Goal: Task Accomplishment & Management: Complete application form

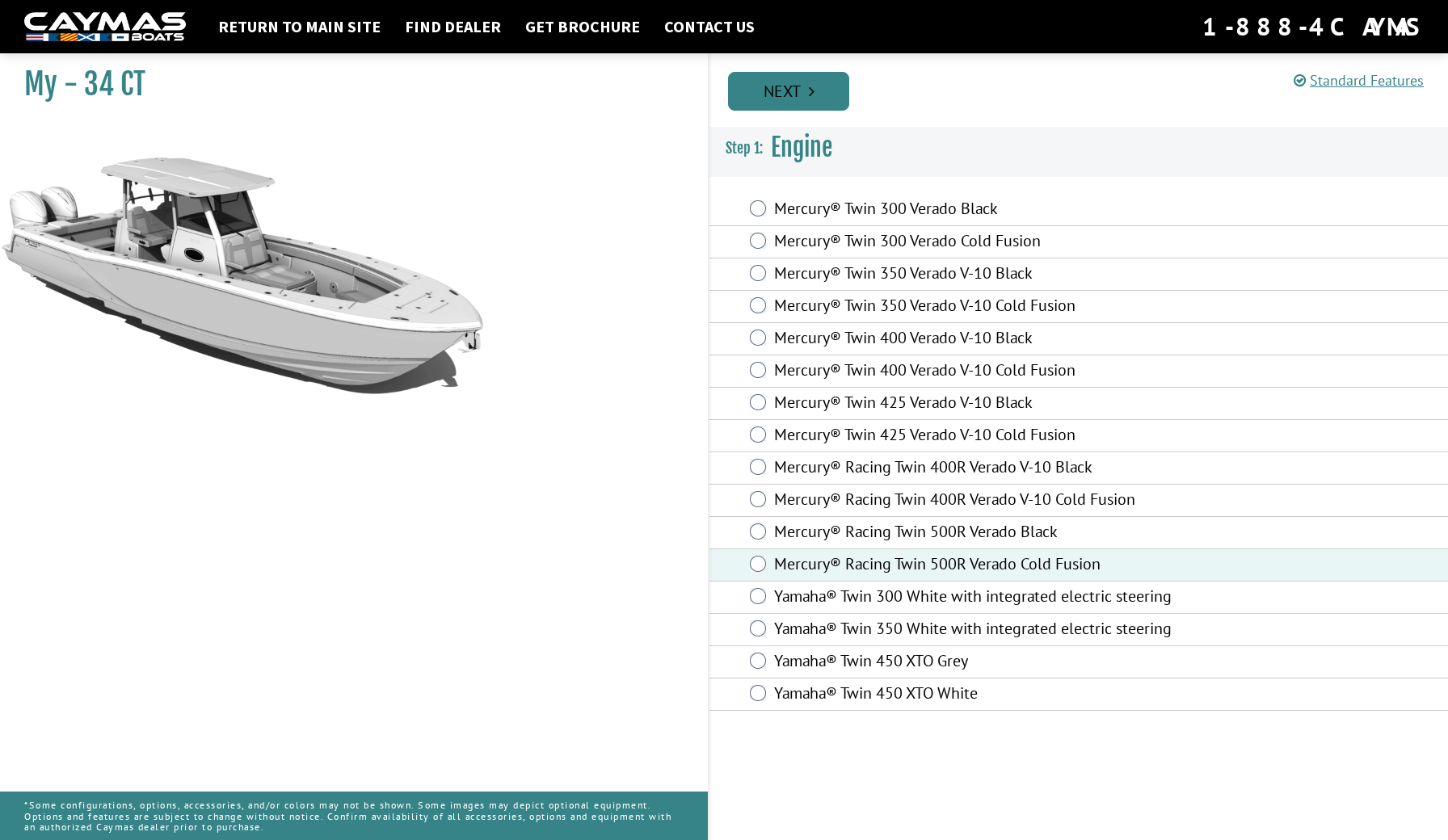
click at [816, 96] on link "Next" at bounding box center [789, 91] width 122 height 39
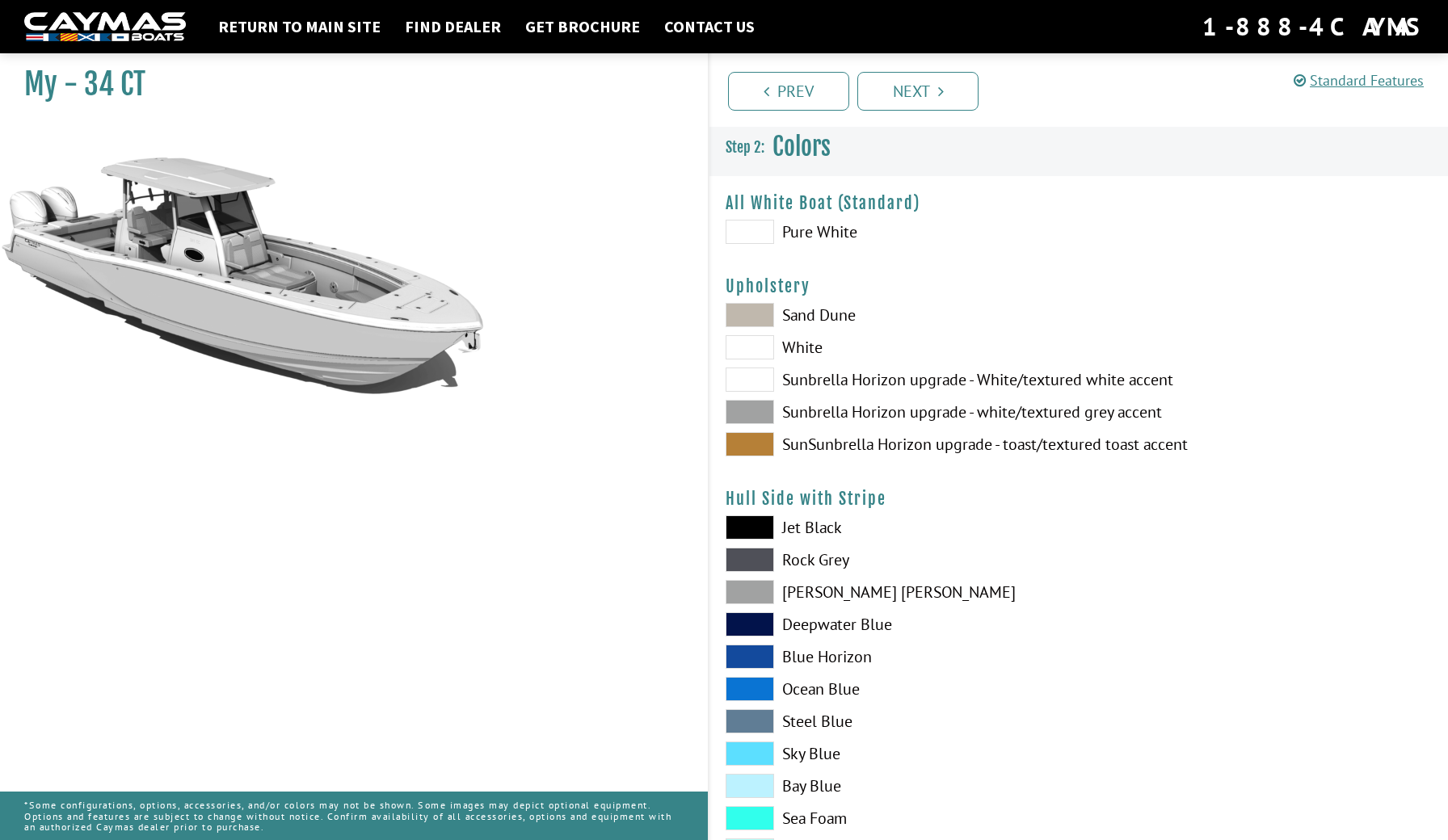
click at [751, 348] on span at bounding box center [750, 347] width 48 height 24
click at [748, 378] on span at bounding box center [750, 380] width 48 height 24
click at [759, 306] on span at bounding box center [750, 316] width 48 height 24
click at [753, 415] on span at bounding box center [750, 412] width 48 height 24
click at [755, 447] on span at bounding box center [750, 444] width 48 height 24
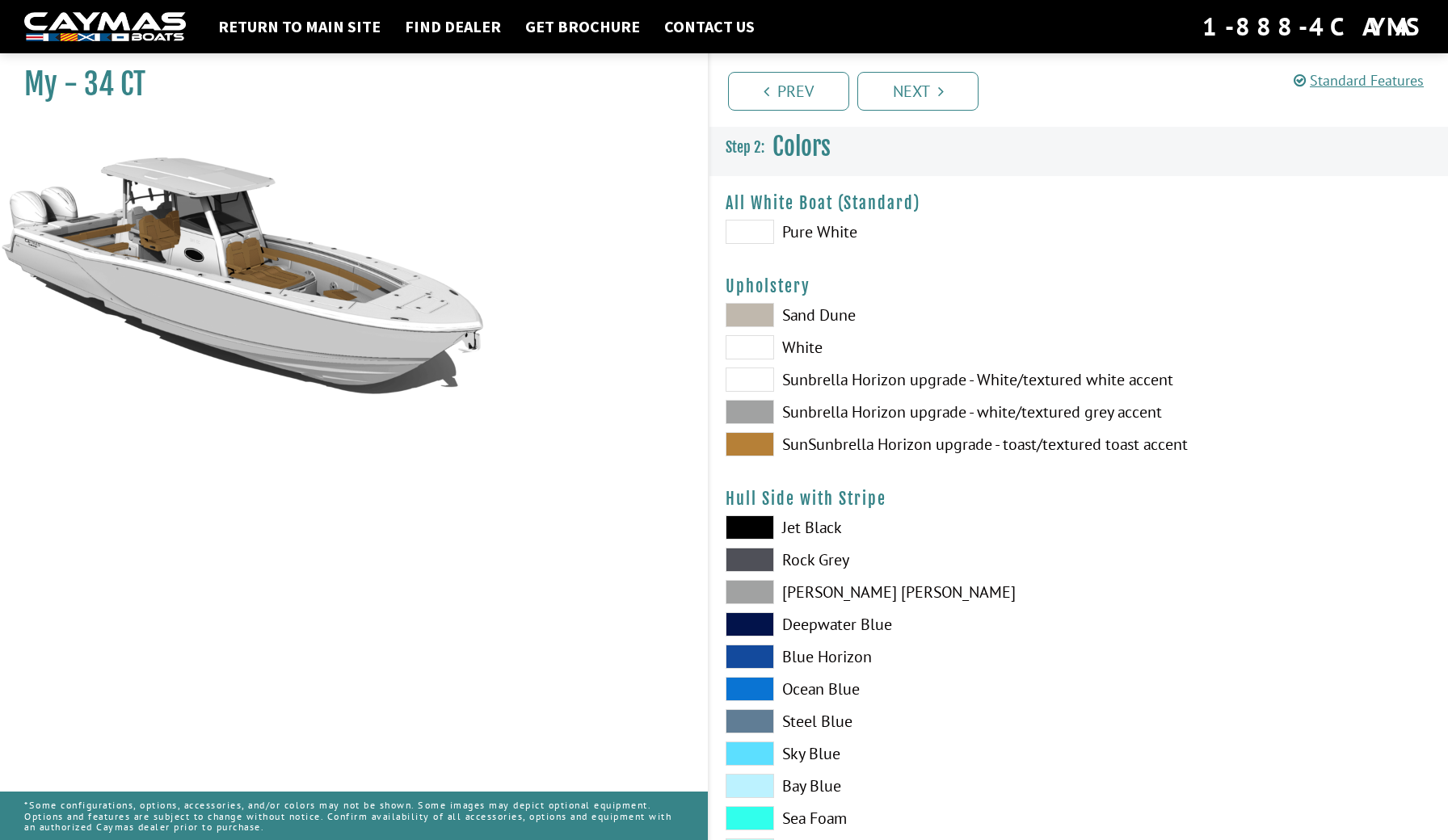
click at [759, 416] on span at bounding box center [750, 412] width 48 height 24
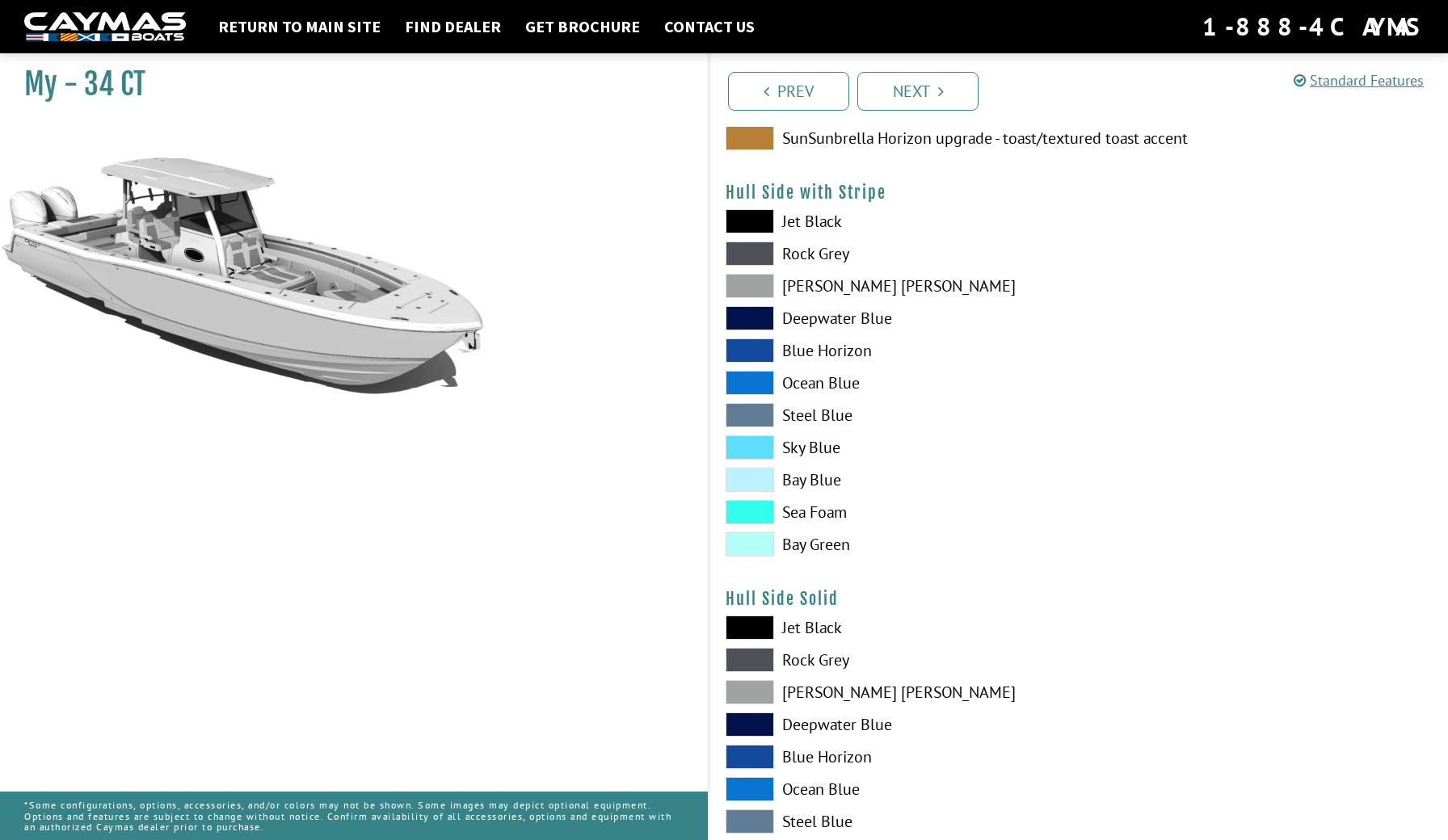
scroll to position [306, 0]
click at [758, 350] on span at bounding box center [750, 351] width 48 height 24
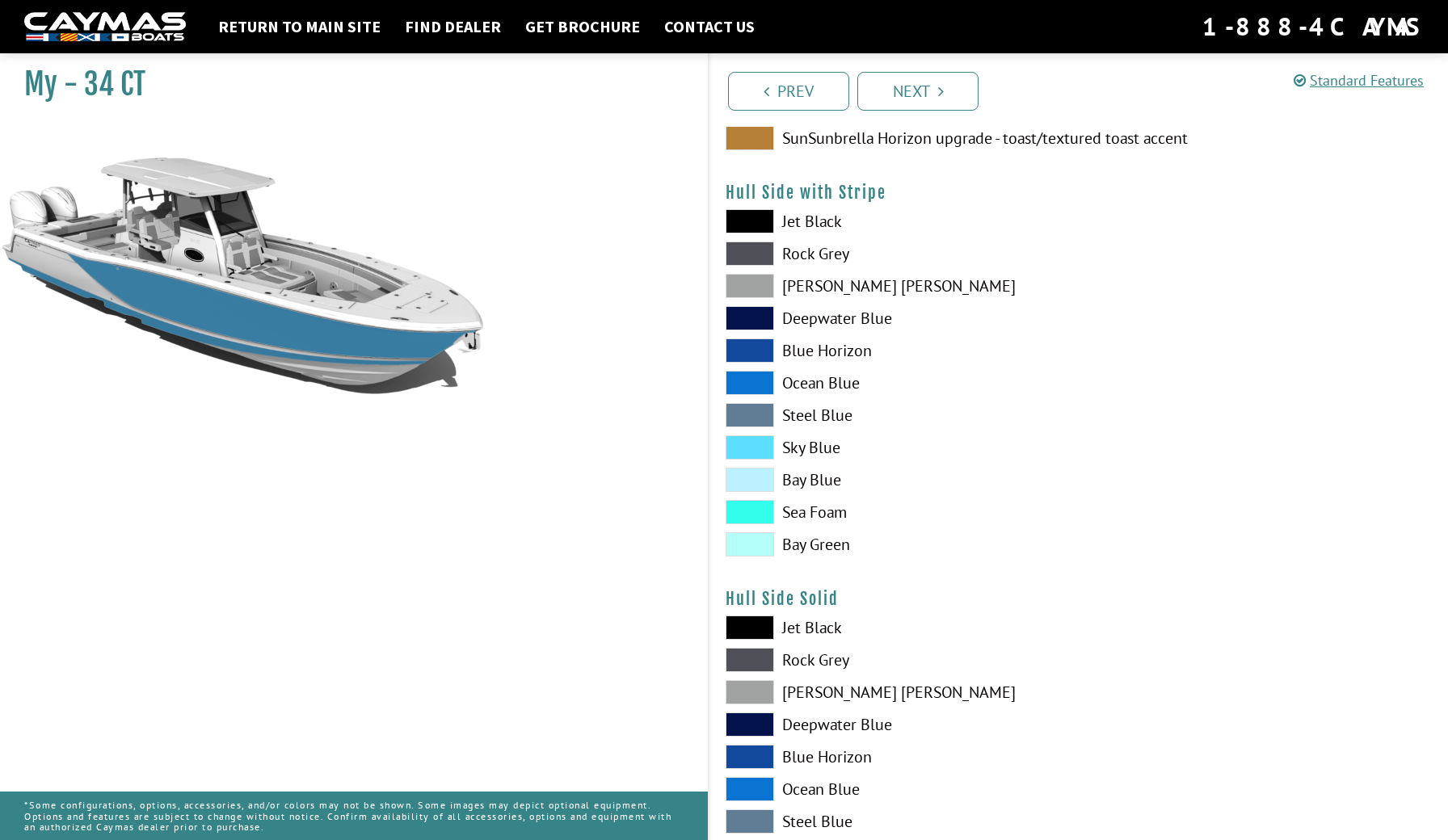
click at [757, 415] on span at bounding box center [750, 415] width 48 height 24
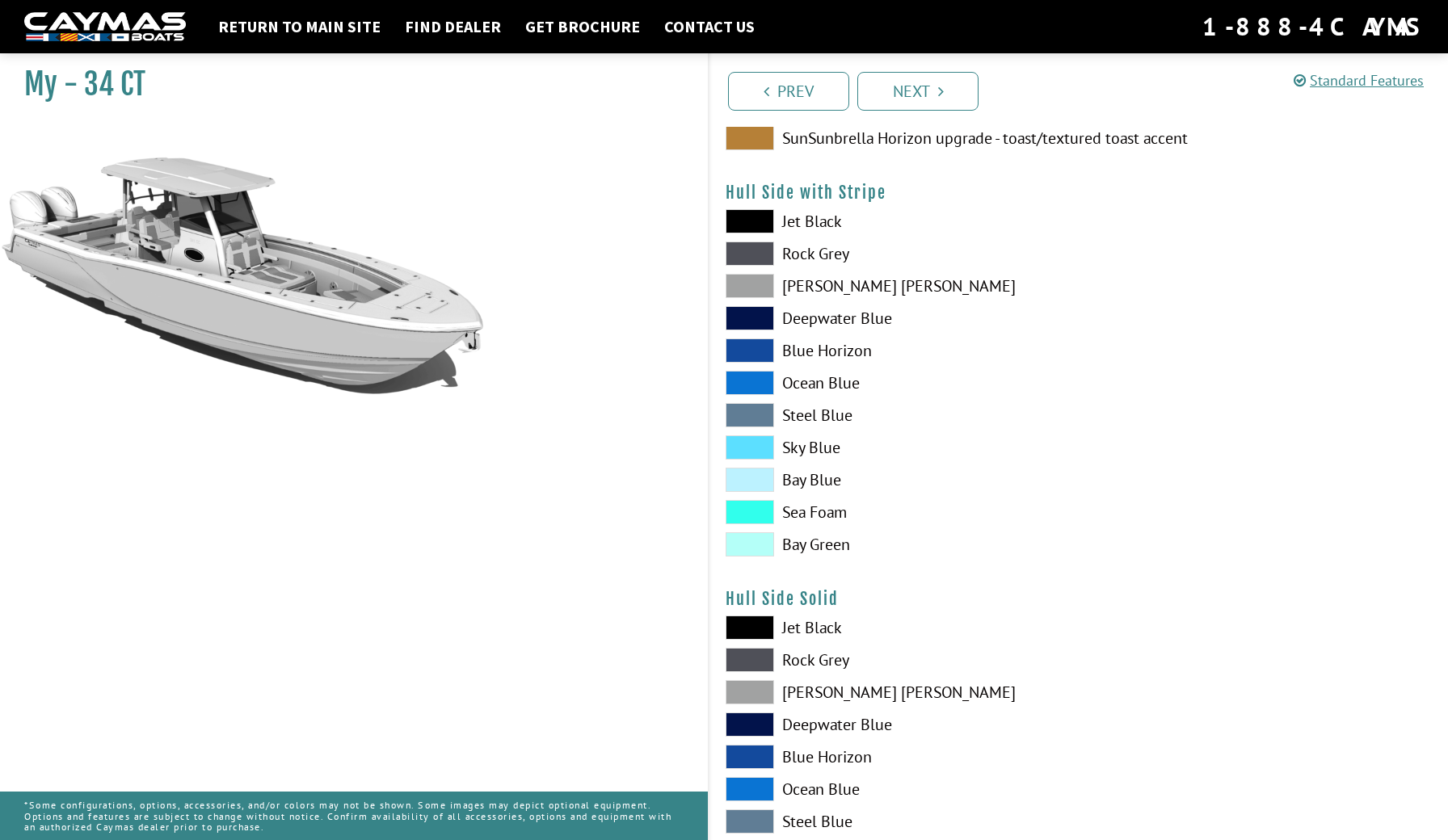
click at [757, 388] on span at bounding box center [750, 383] width 48 height 24
click at [755, 415] on span at bounding box center [750, 415] width 48 height 24
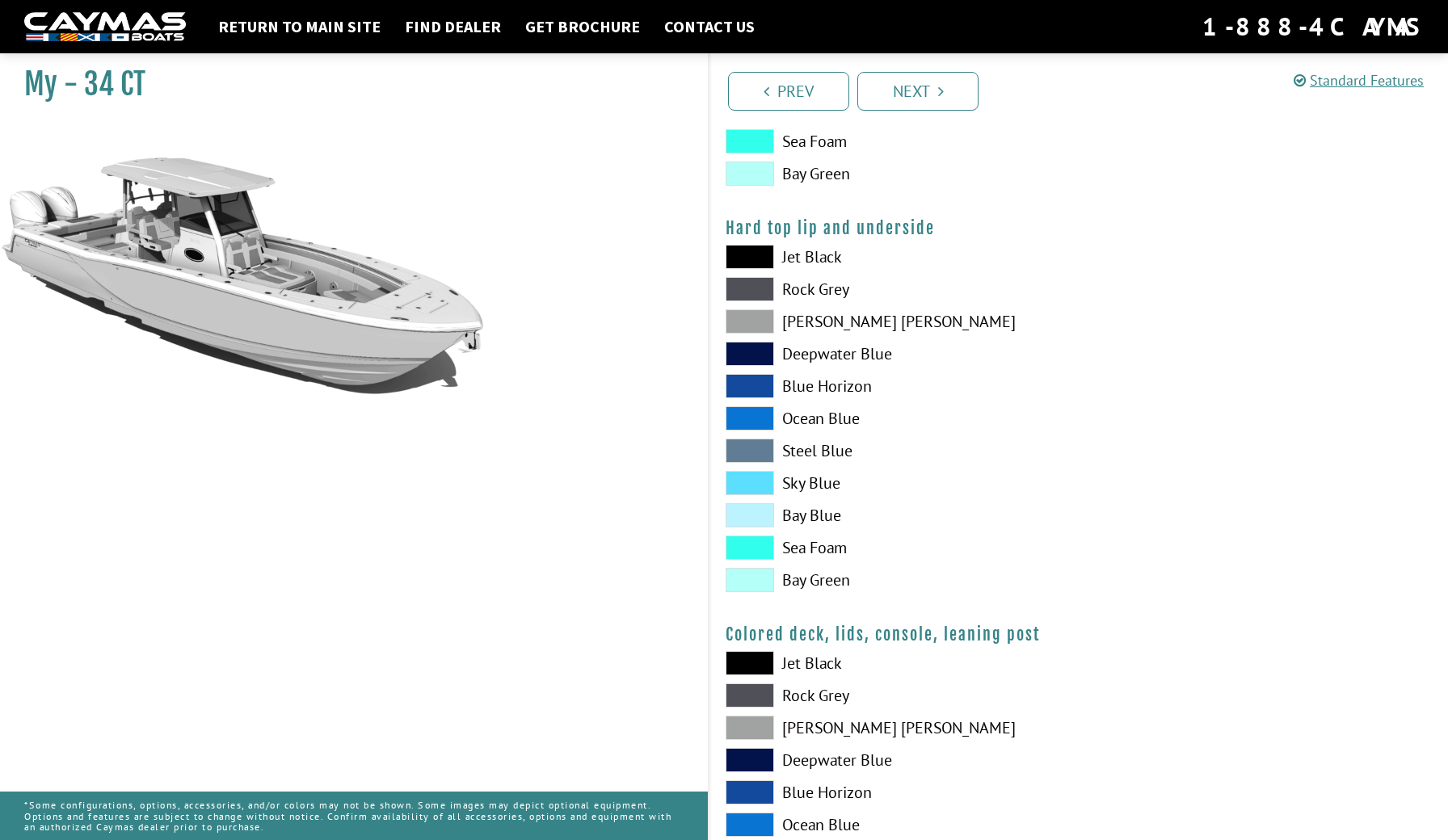
scroll to position [1523, 0]
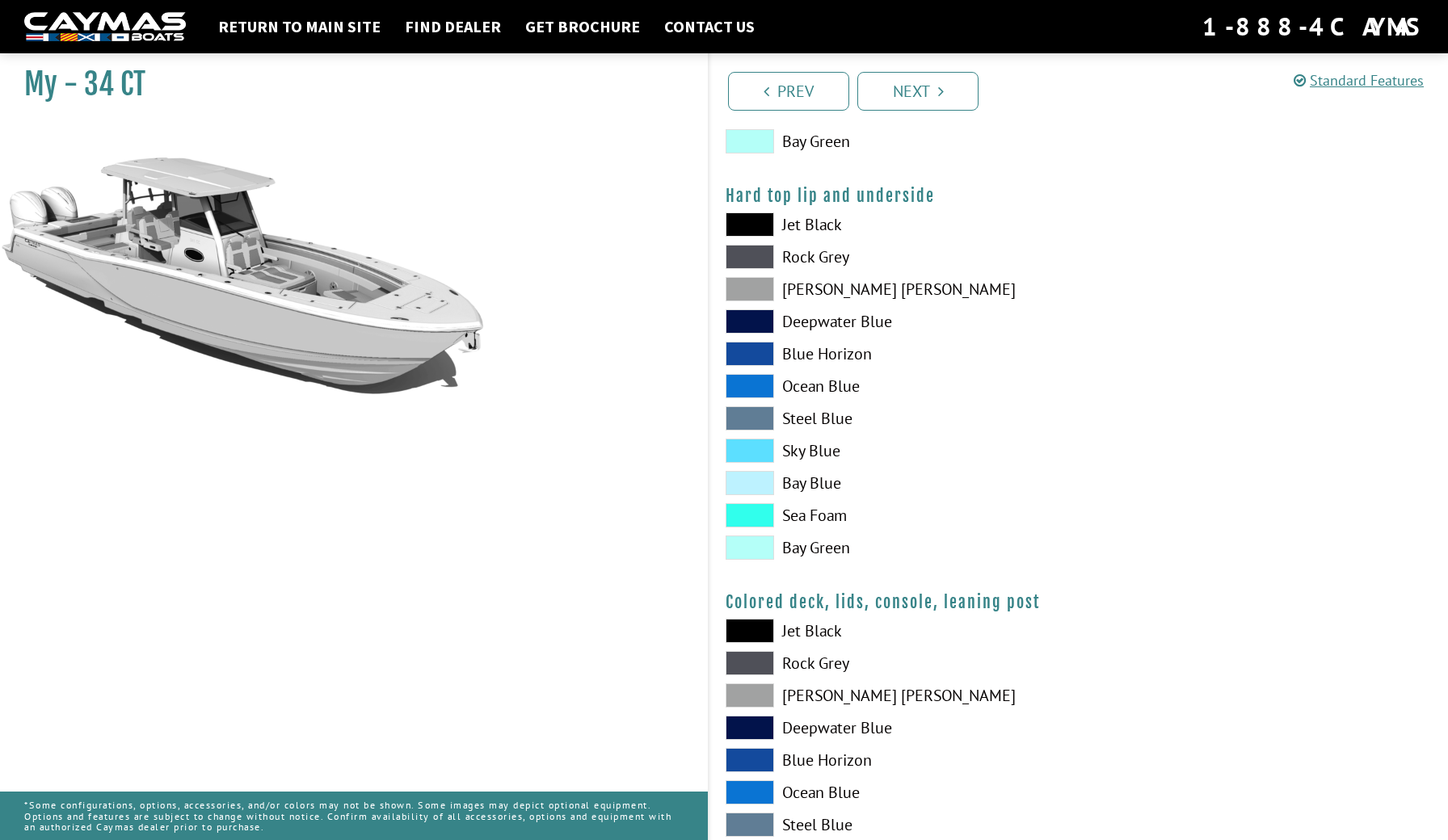
click at [763, 351] on span at bounding box center [750, 354] width 48 height 24
click at [759, 328] on span at bounding box center [750, 321] width 48 height 24
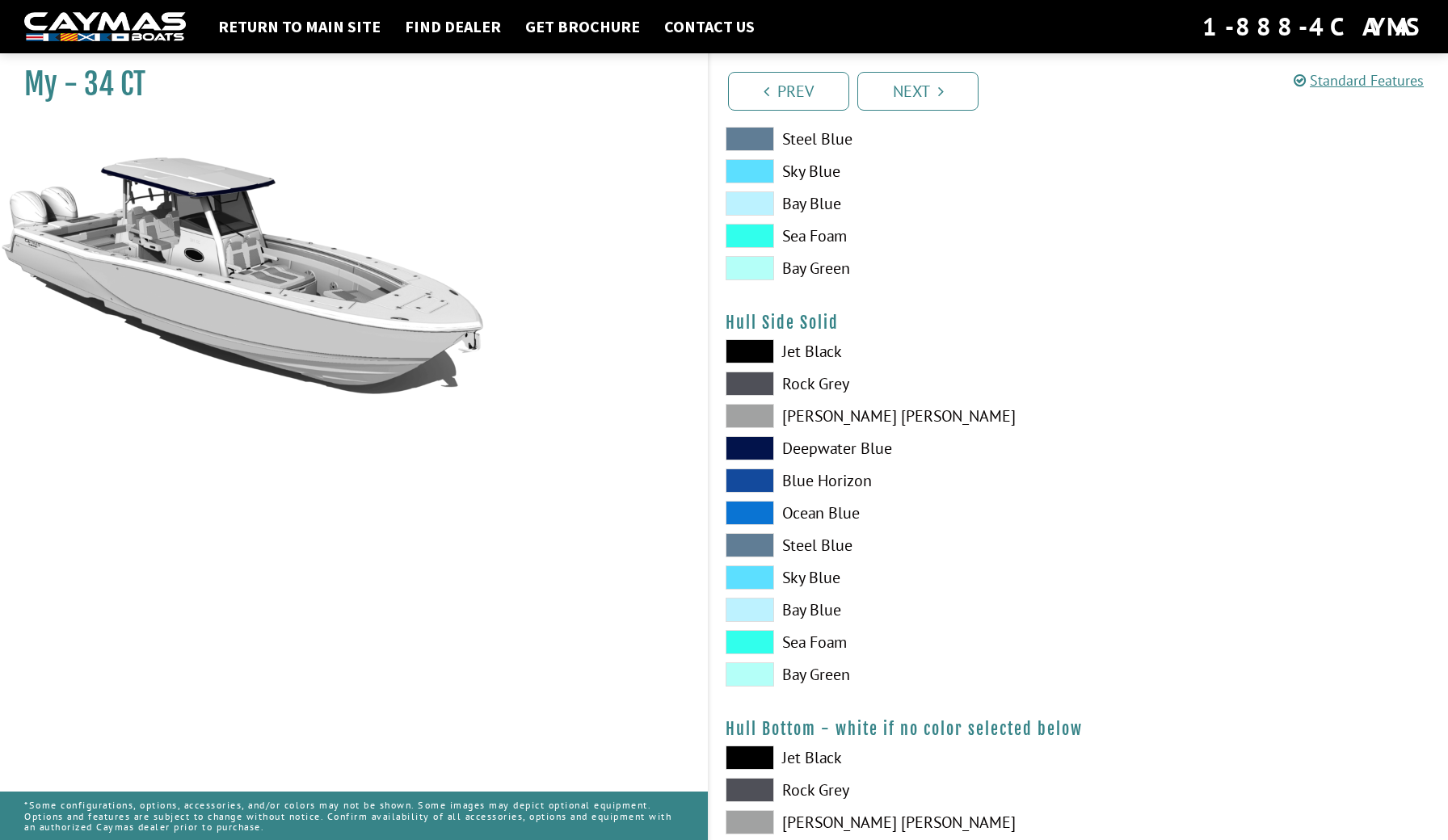
scroll to position [580, 0]
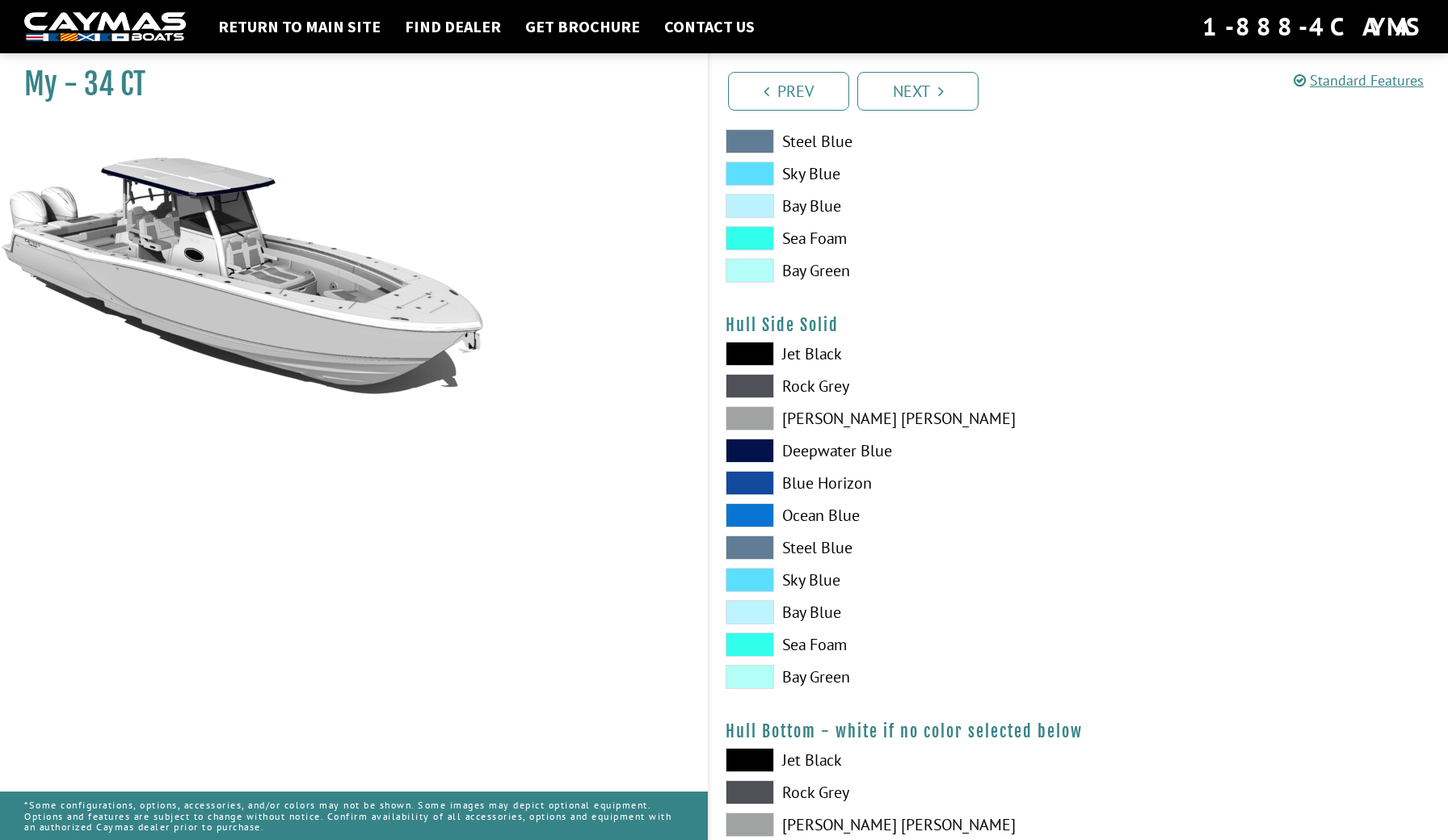
click at [755, 453] on span at bounding box center [750, 451] width 48 height 24
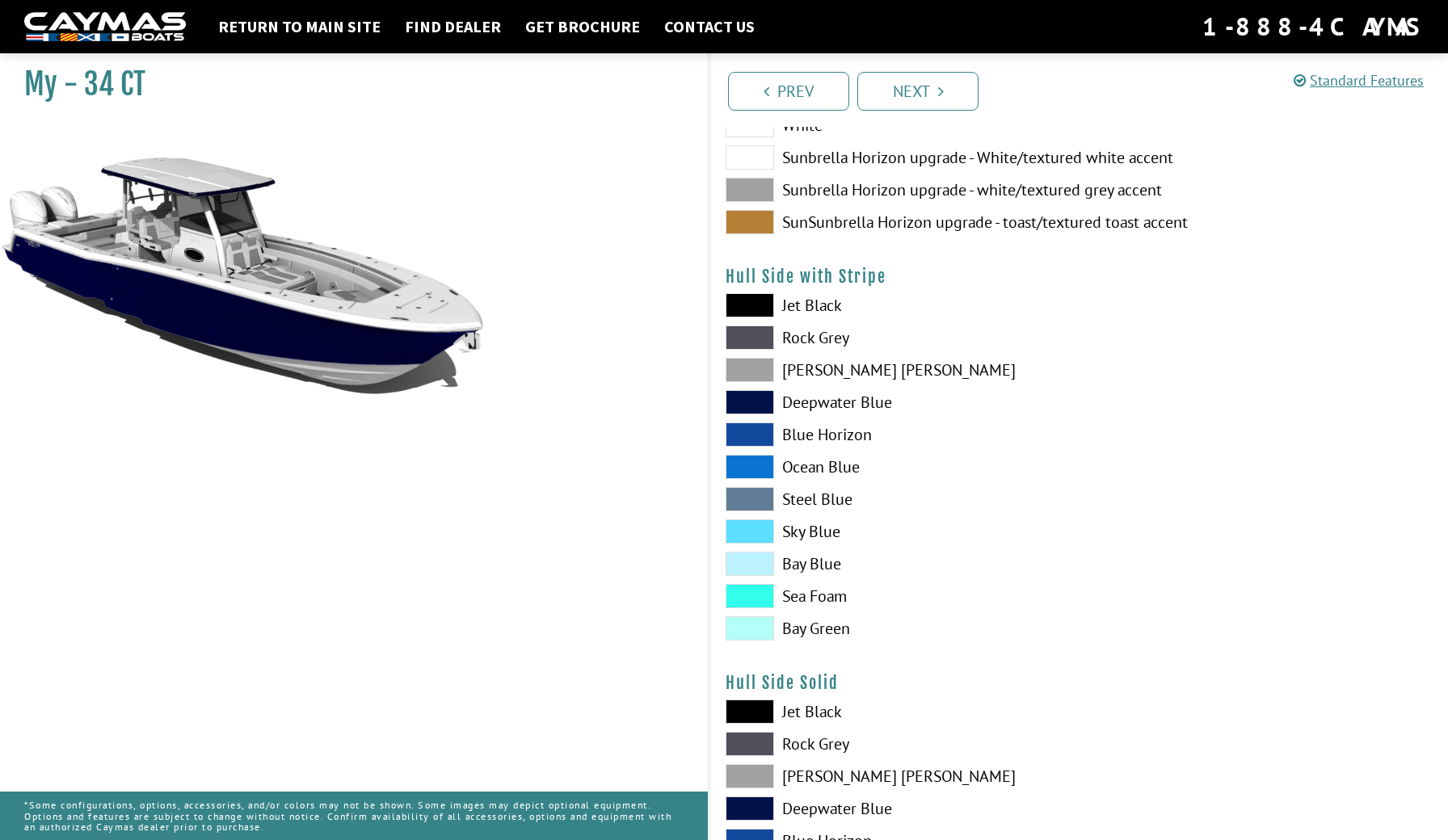
scroll to position [221, 0]
click at [759, 338] on span at bounding box center [750, 338] width 48 height 24
click at [757, 374] on span at bounding box center [750, 371] width 48 height 24
click at [764, 338] on span at bounding box center [750, 338] width 48 height 24
click at [759, 367] on span at bounding box center [750, 371] width 48 height 24
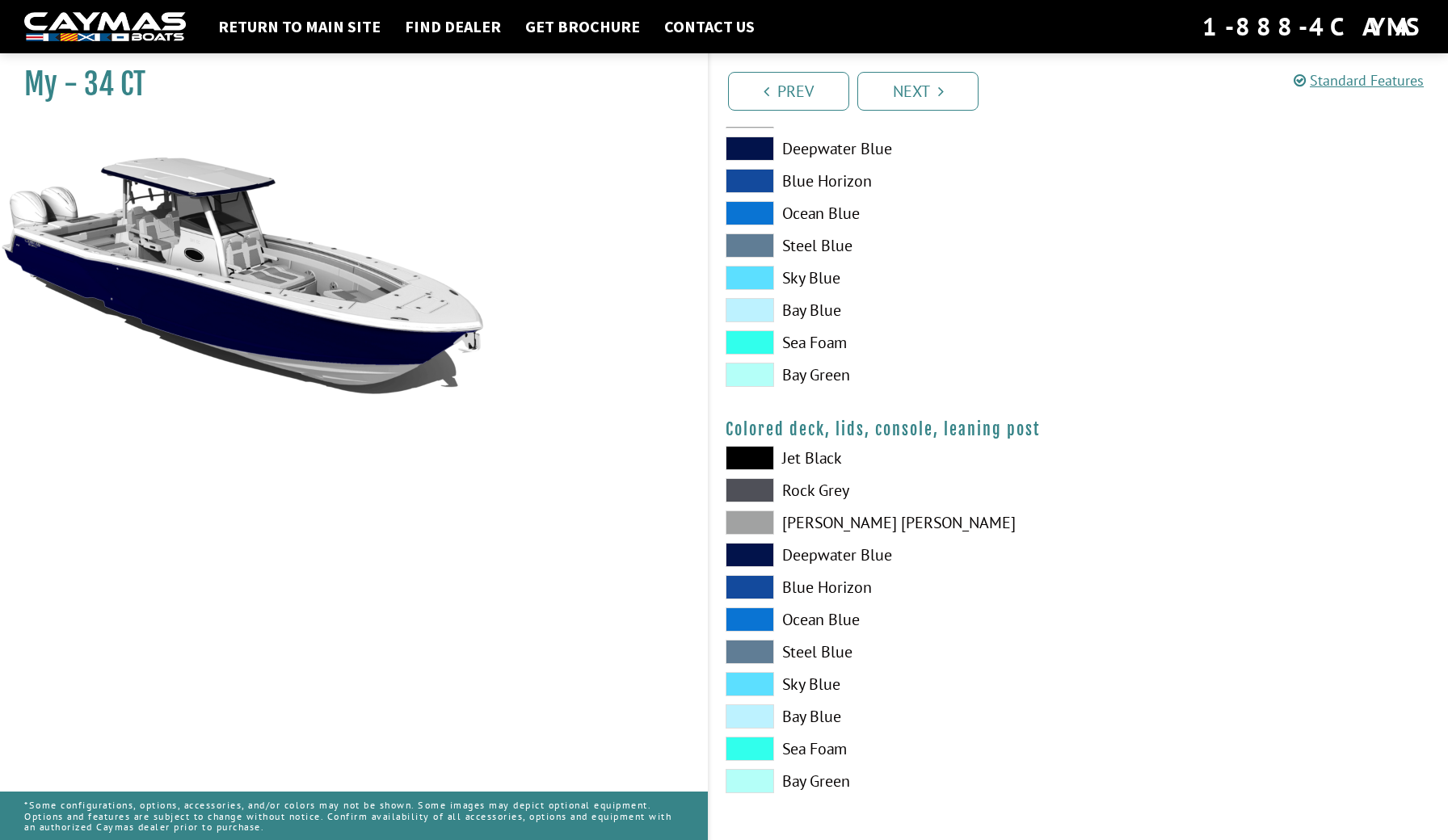
scroll to position [1695, 0]
click at [751, 557] on span at bounding box center [750, 555] width 48 height 24
click at [755, 555] on span at bounding box center [750, 555] width 48 height 24
click at [752, 559] on span at bounding box center [750, 555] width 48 height 24
click at [962, 100] on link "Next" at bounding box center [918, 91] width 122 height 39
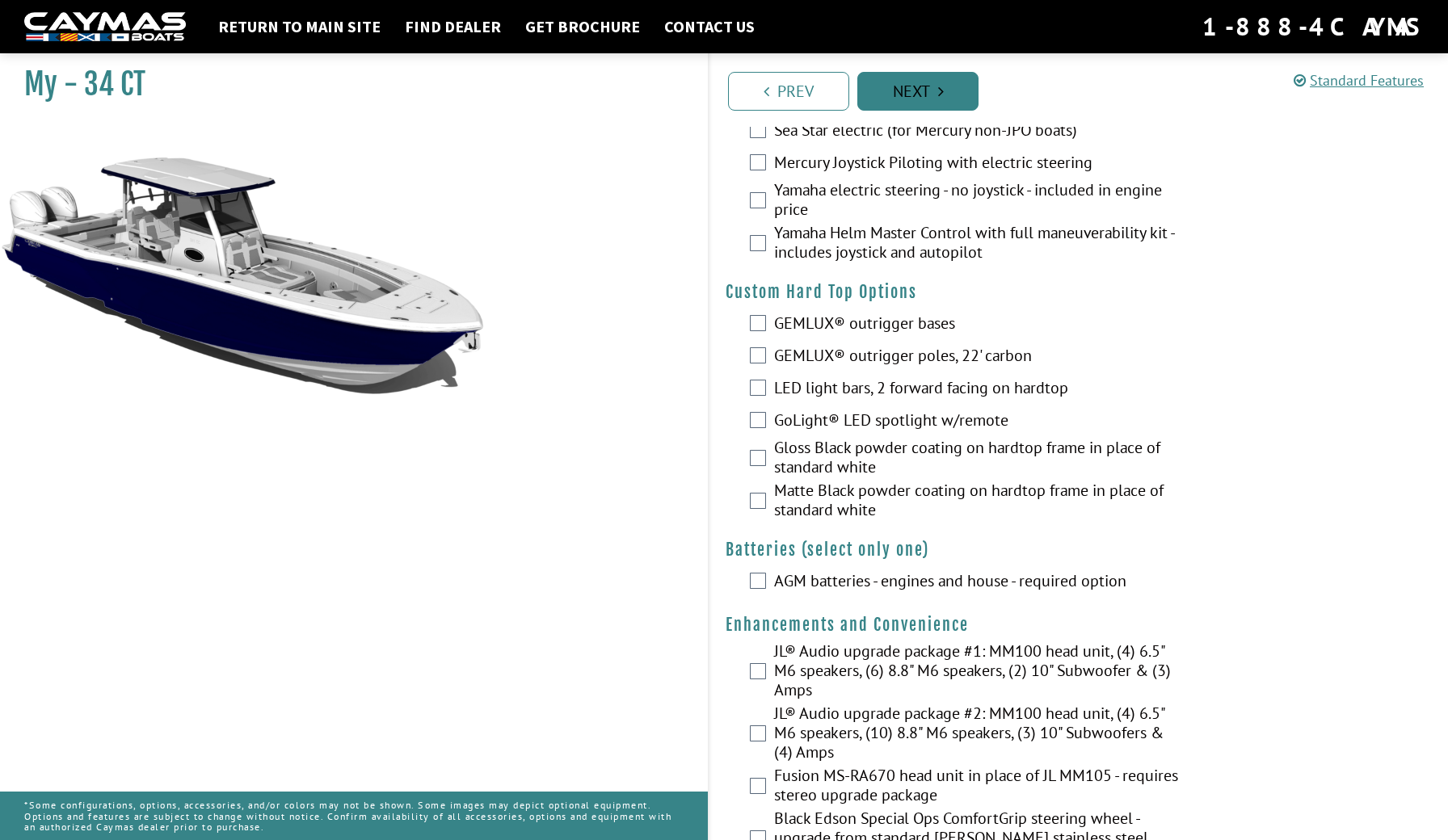
scroll to position [0, 0]
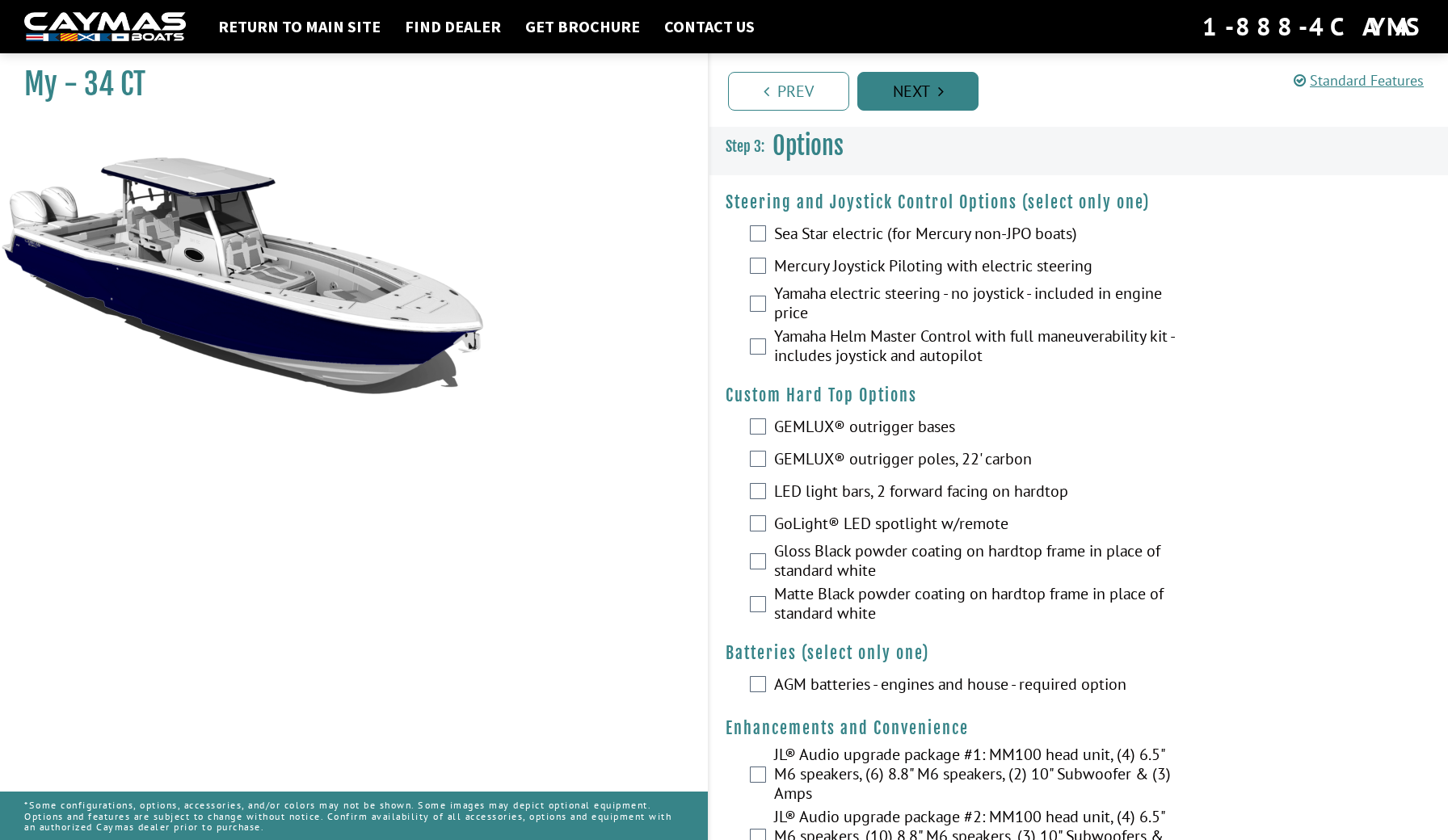
click at [962, 99] on link "Next" at bounding box center [918, 91] width 122 height 39
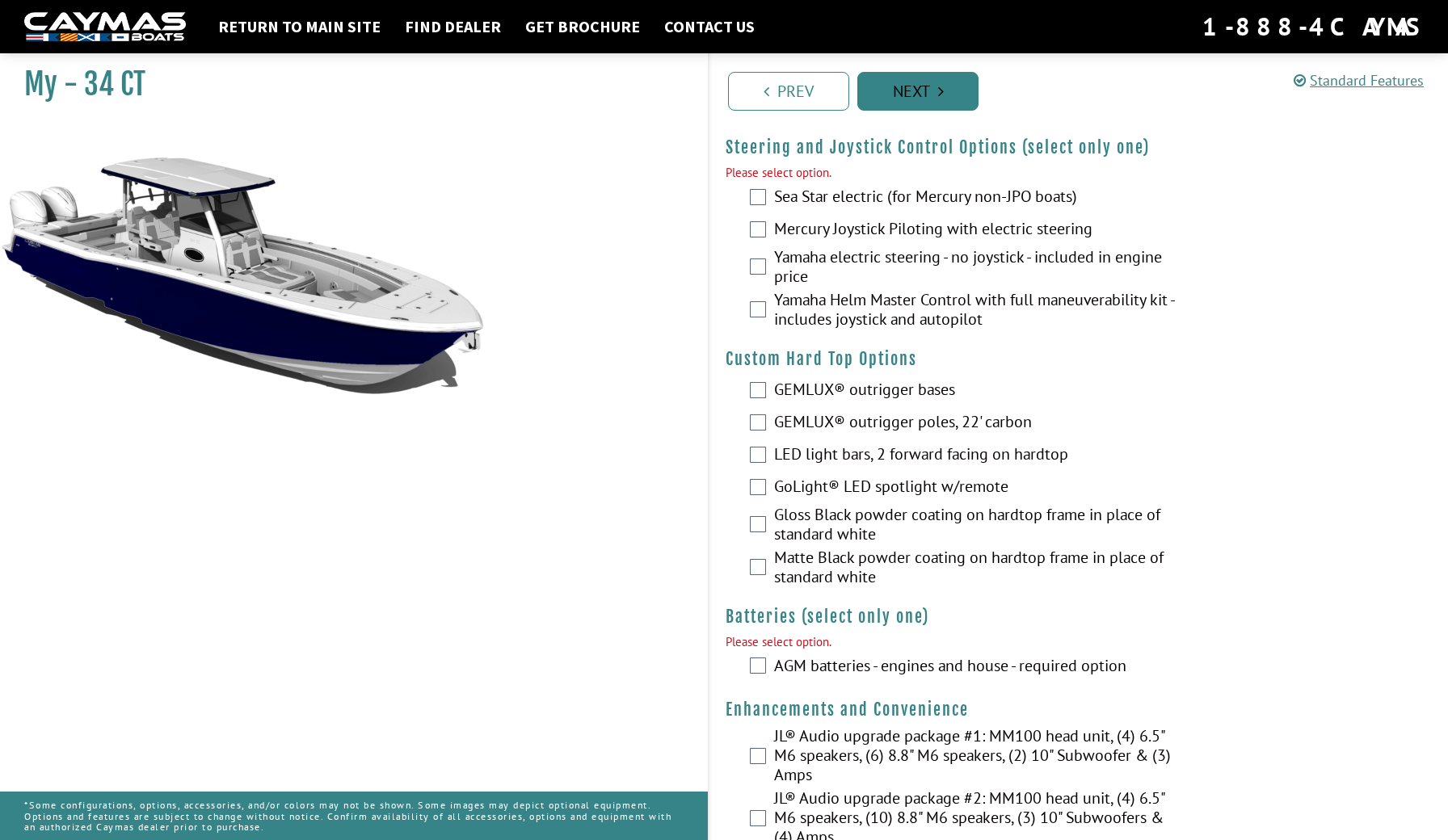
scroll to position [57, 0]
